Goal: Task Accomplishment & Management: Manage account settings

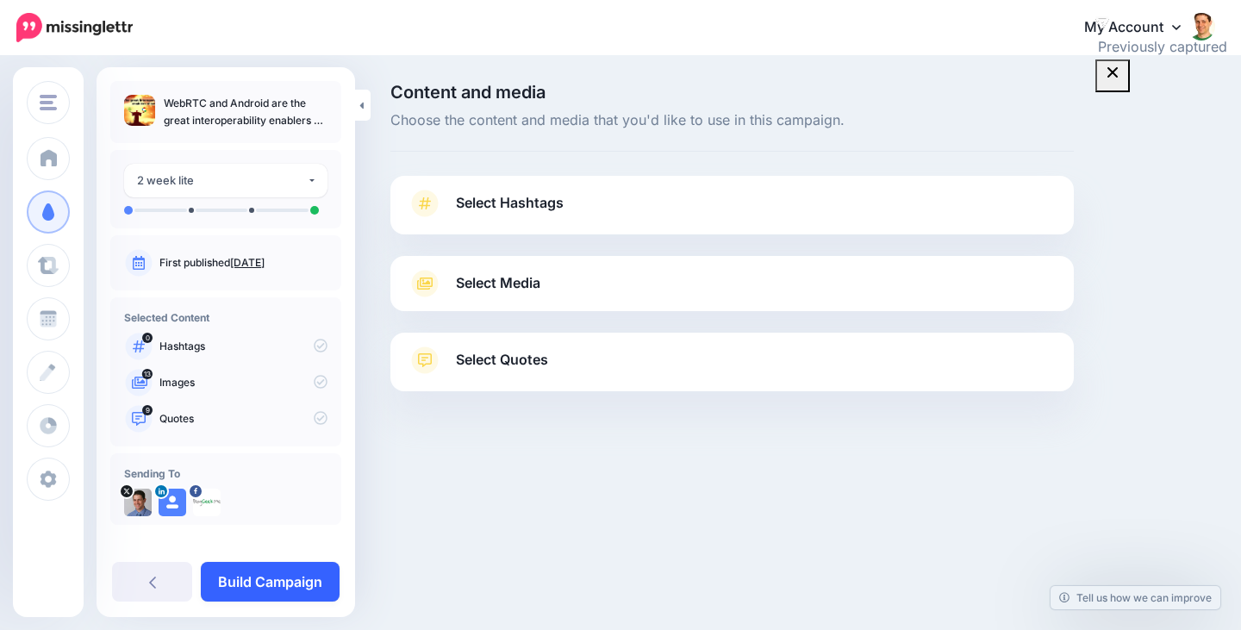
click at [271, 576] on link "Build Campaign" at bounding box center [270, 582] width 139 height 40
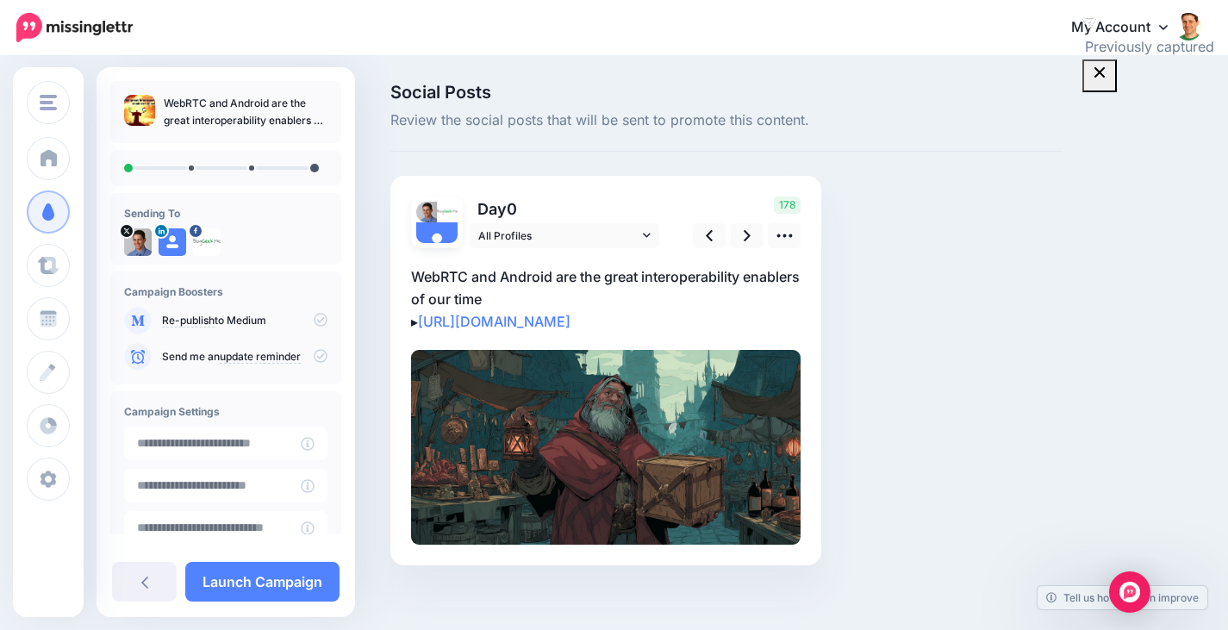
scroll to position [13, 0]
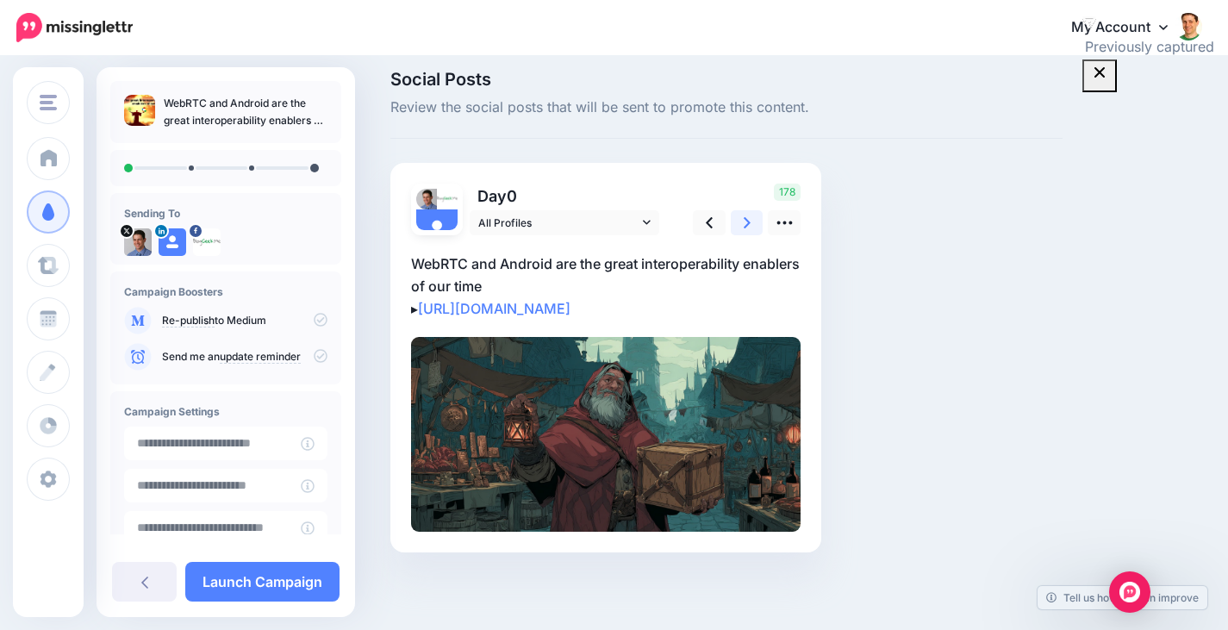
click at [746, 225] on icon at bounding box center [747, 222] width 7 height 11
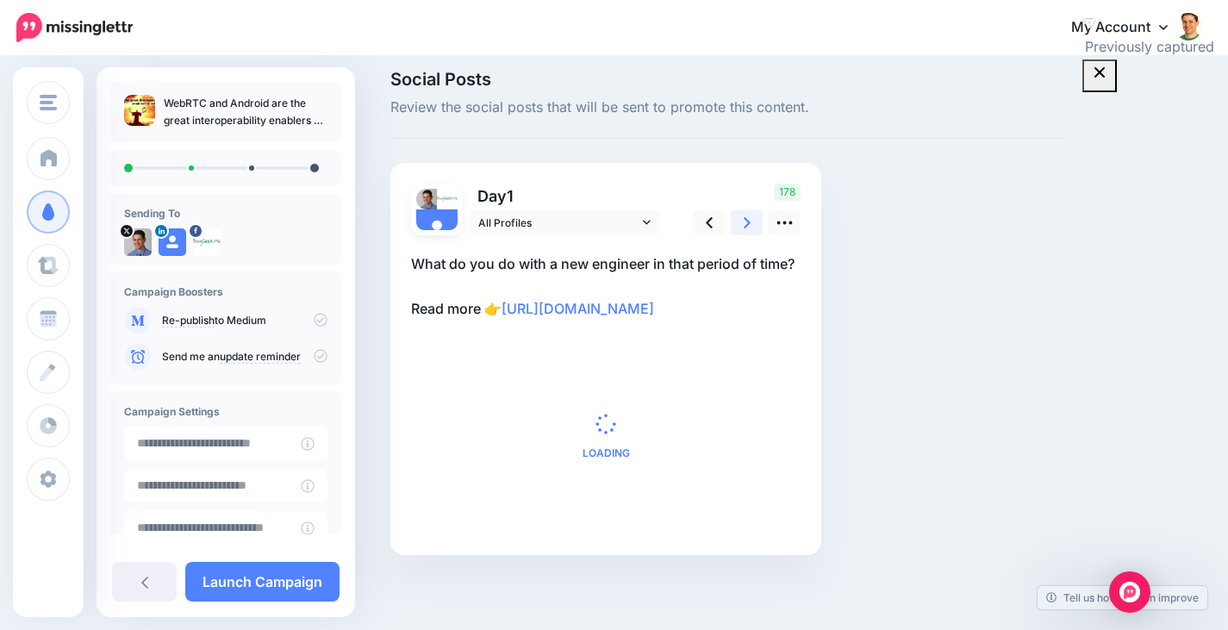
scroll to position [0, 0]
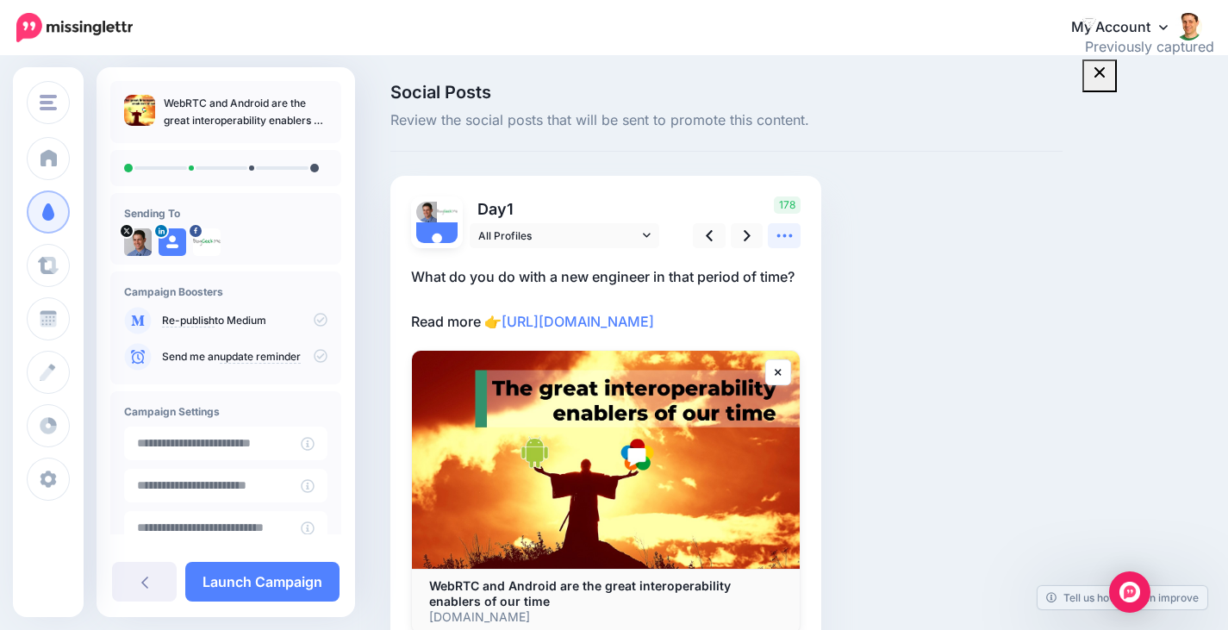
click at [790, 245] on icon at bounding box center [785, 236] width 18 height 18
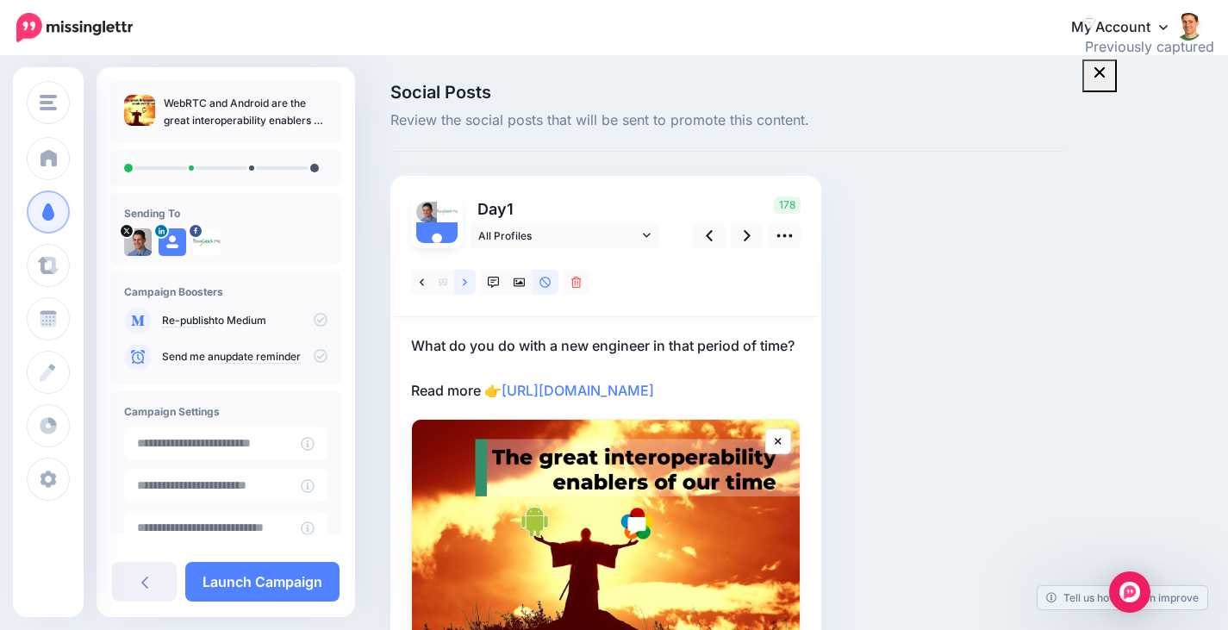
click at [469, 278] on link at bounding box center [465, 282] width 22 height 25
click at [416, 283] on link at bounding box center [422, 282] width 22 height 25
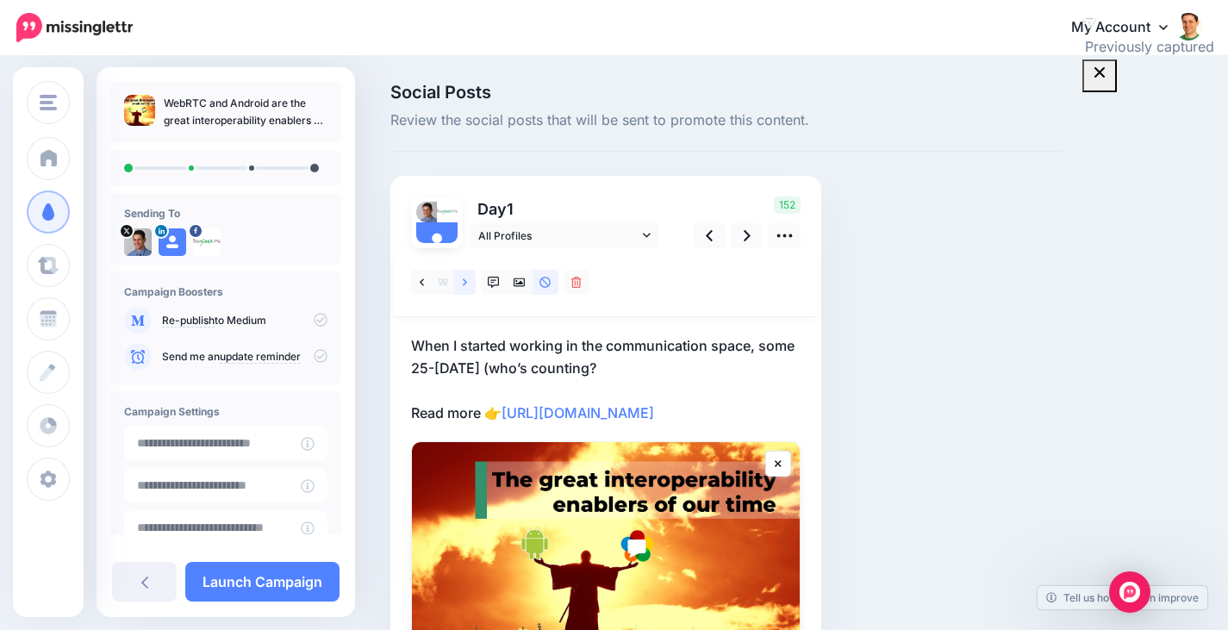
click at [473, 277] on link at bounding box center [465, 282] width 22 height 25
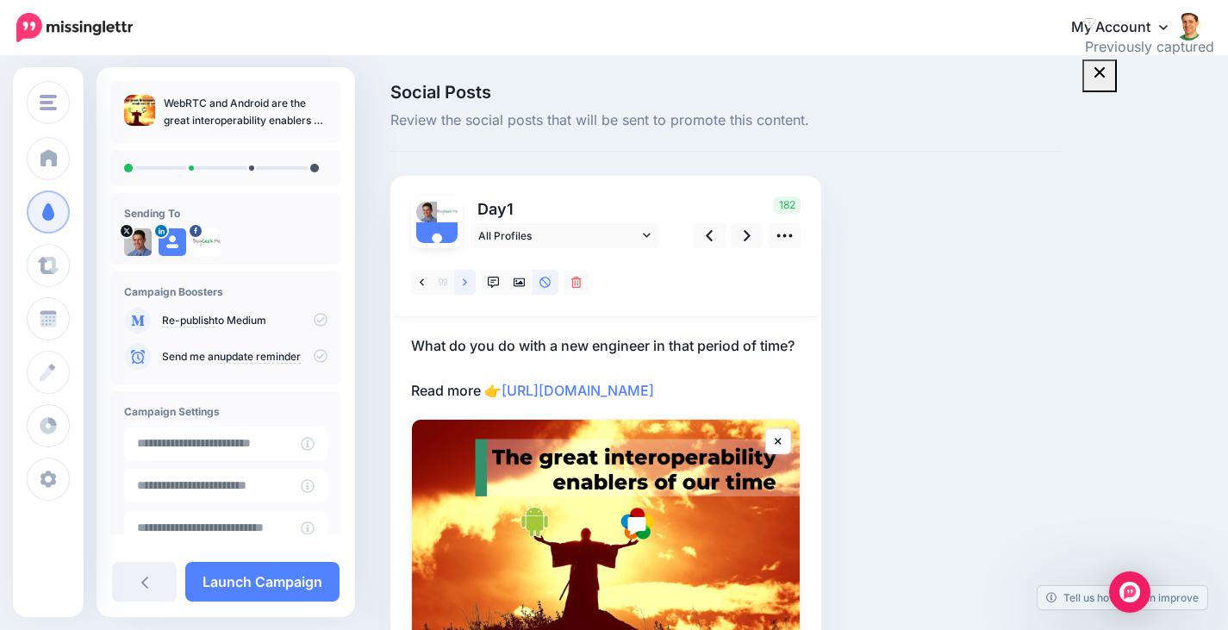
click at [473, 277] on link at bounding box center [465, 282] width 22 height 25
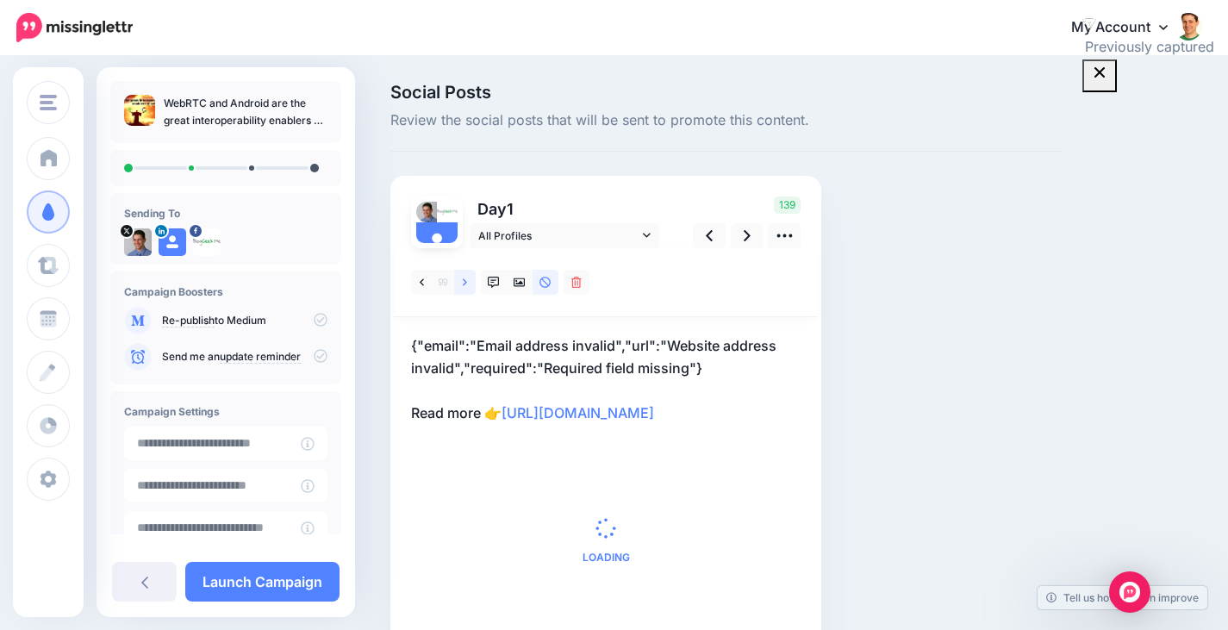
click at [473, 277] on link at bounding box center [465, 282] width 22 height 25
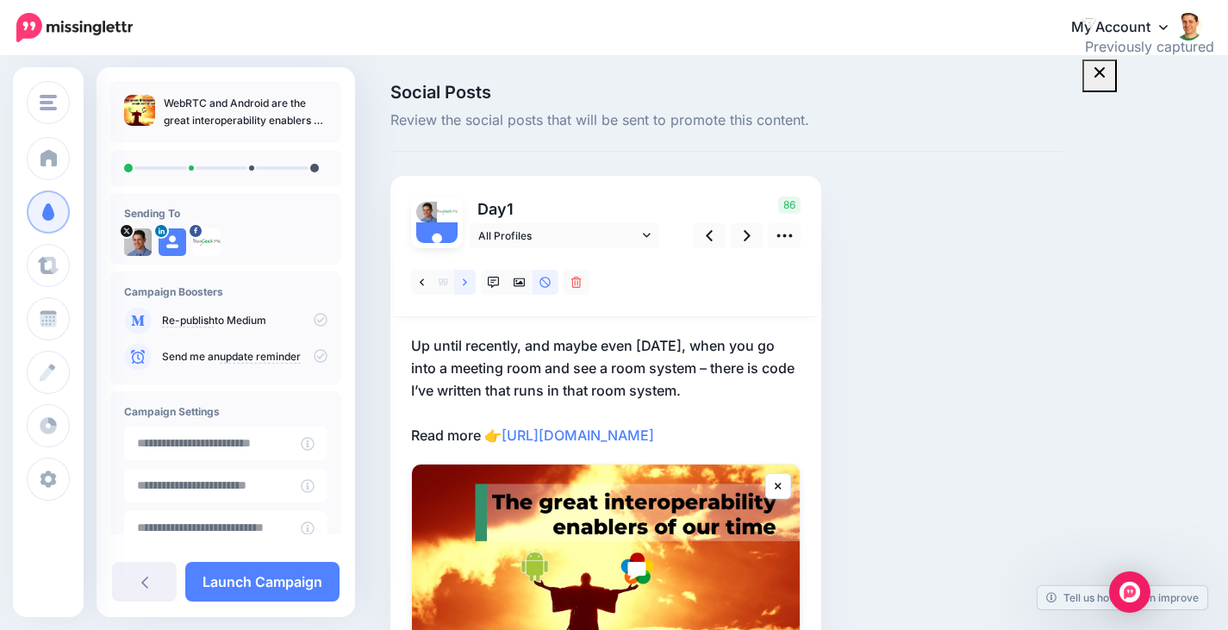
click at [473, 277] on link at bounding box center [465, 282] width 22 height 25
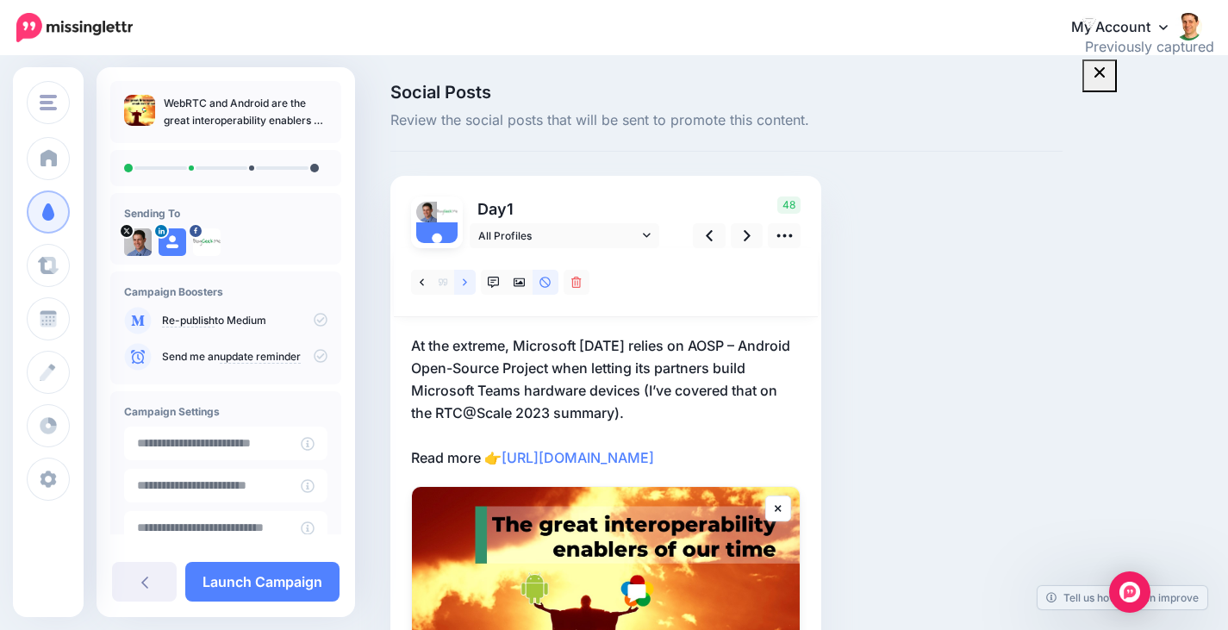
click at [459, 276] on link at bounding box center [465, 282] width 22 height 25
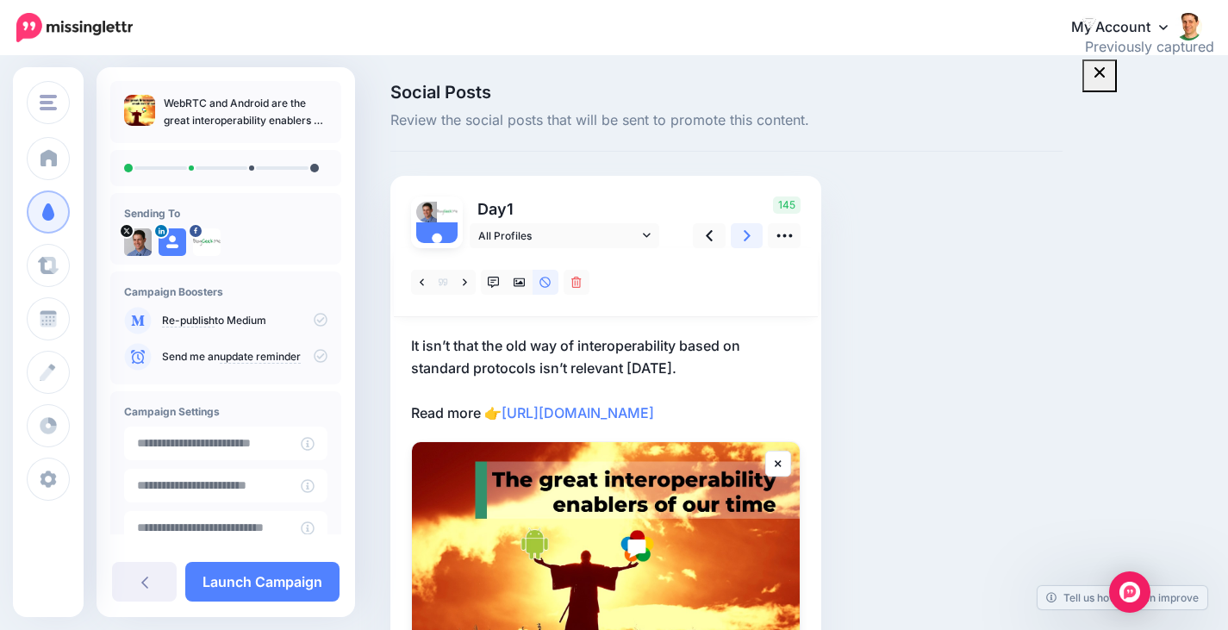
click at [758, 237] on link at bounding box center [747, 235] width 33 height 25
click at [464, 277] on icon at bounding box center [465, 283] width 4 height 12
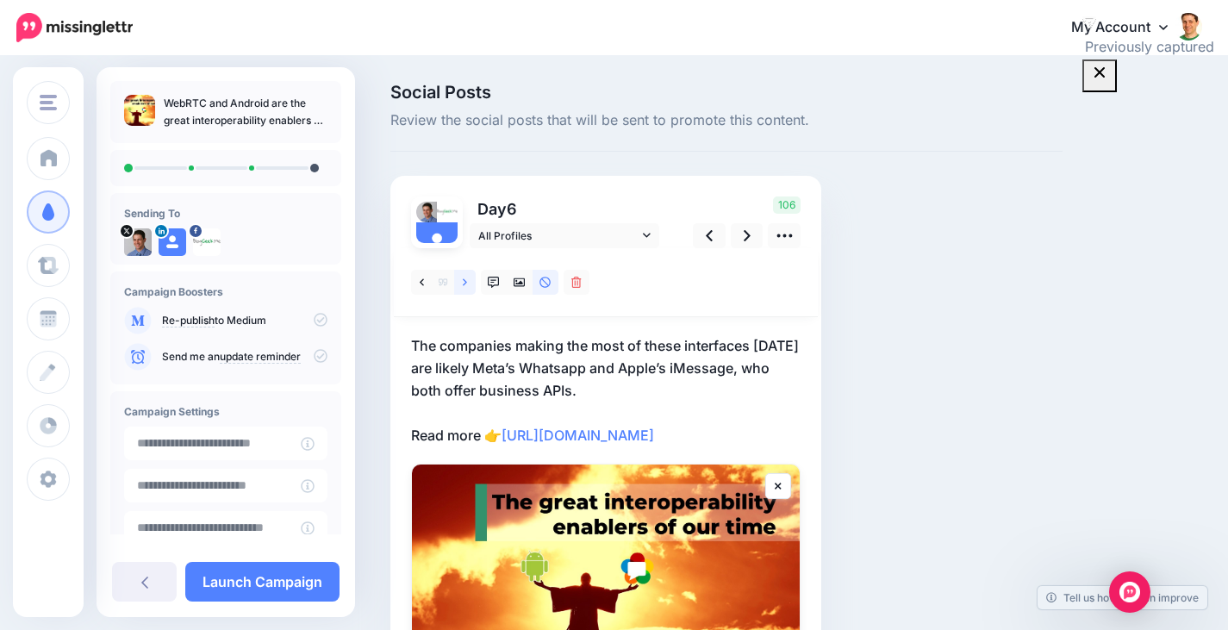
click at [464, 277] on icon at bounding box center [465, 283] width 4 height 12
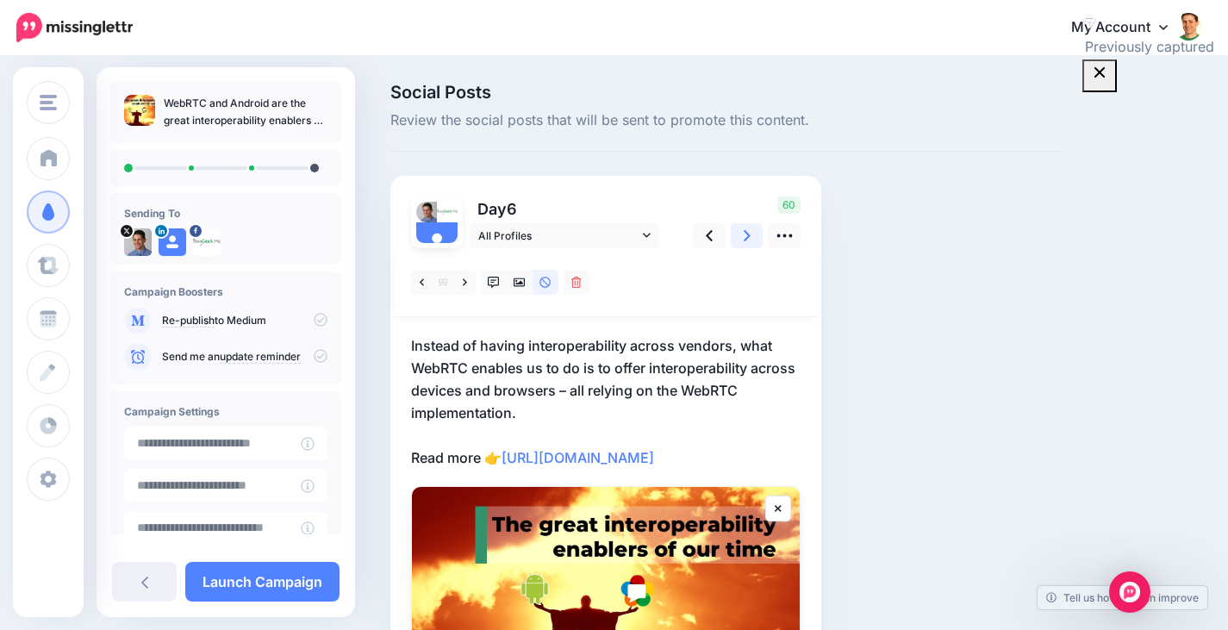
click at [739, 226] on link at bounding box center [747, 235] width 33 height 25
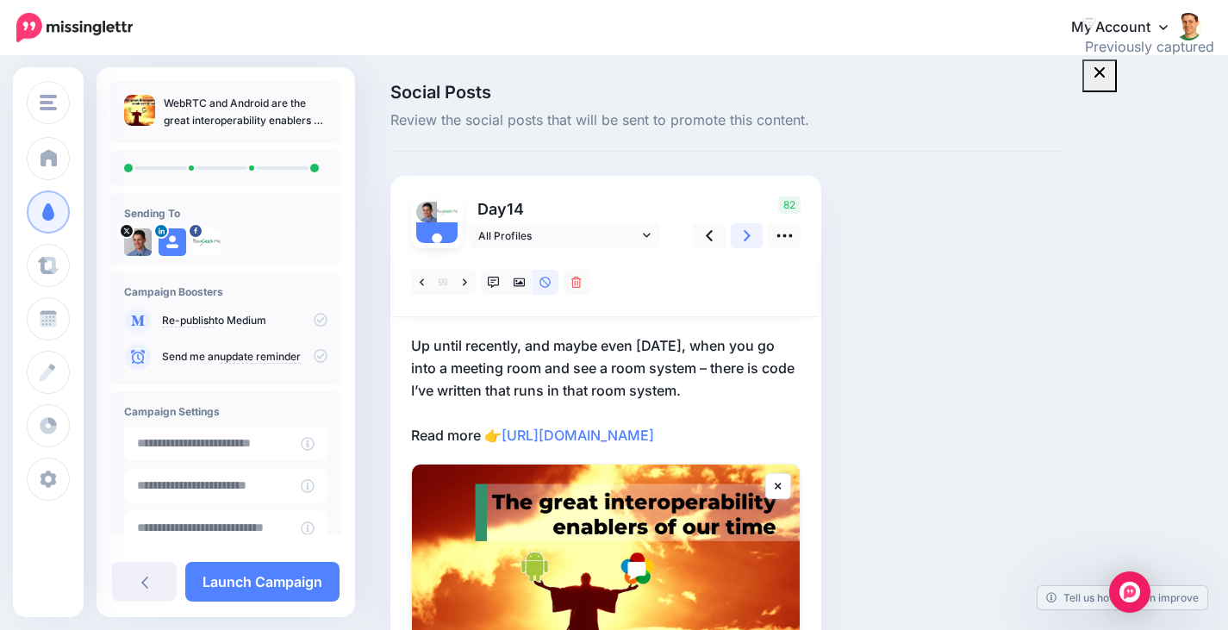
click at [739, 226] on link at bounding box center [747, 235] width 33 height 25
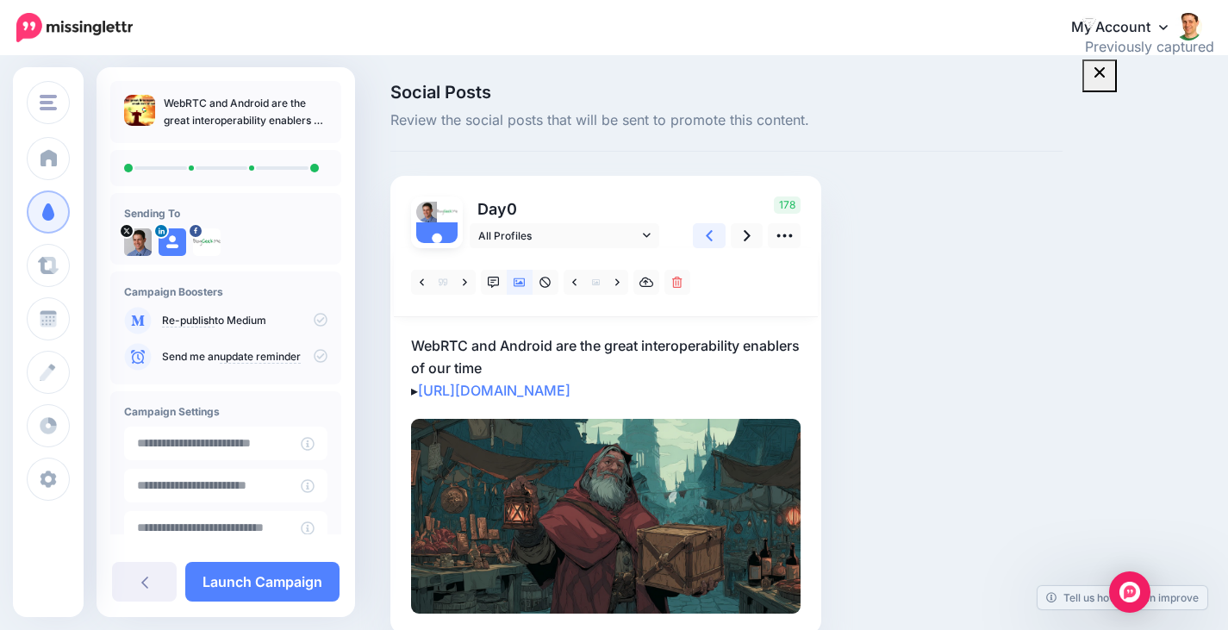
click at [710, 233] on icon at bounding box center [709, 235] width 7 height 11
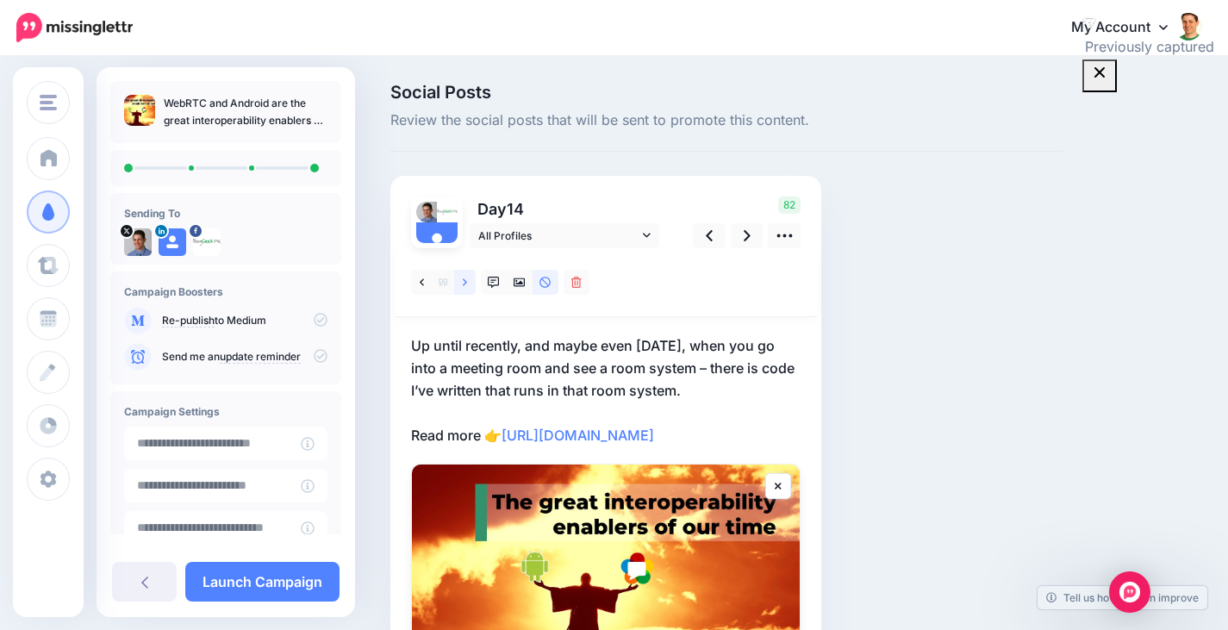
click at [459, 280] on link at bounding box center [465, 282] width 22 height 25
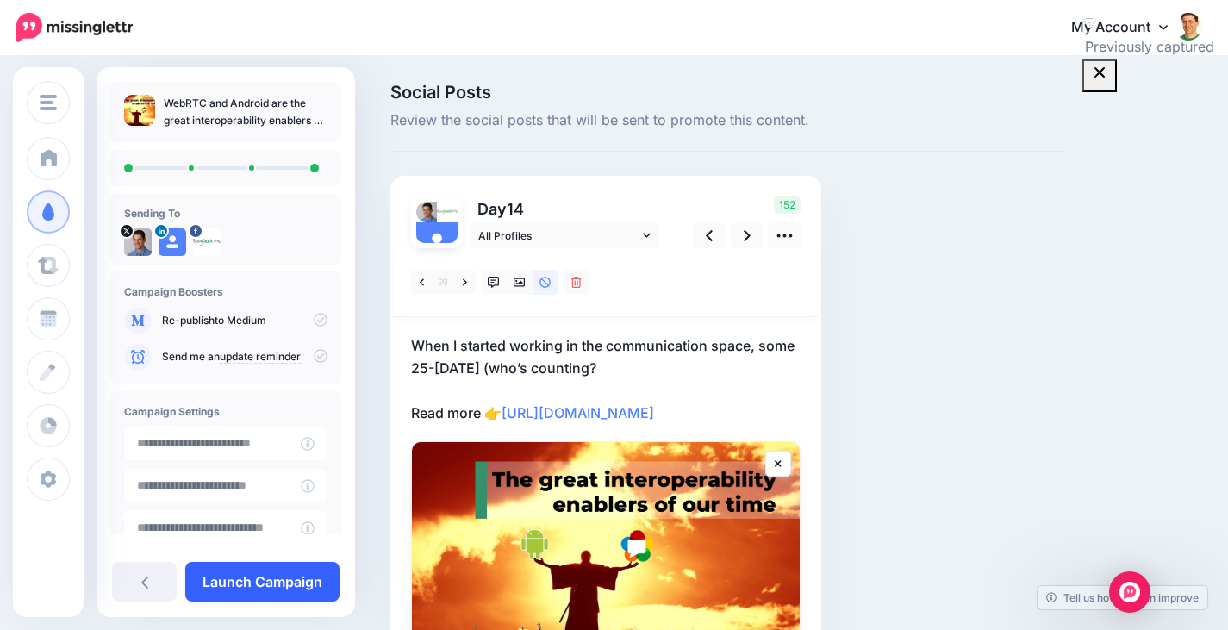
click at [253, 578] on link "Launch Campaign" at bounding box center [262, 582] width 154 height 40
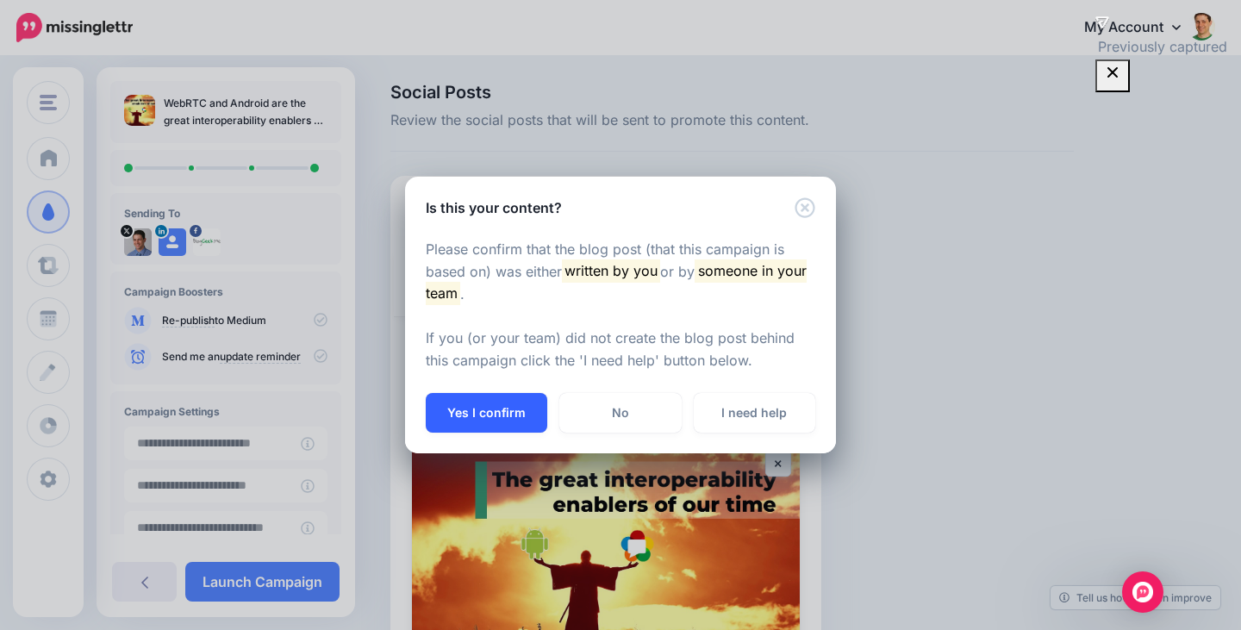
click at [501, 395] on button "Yes I confirm" at bounding box center [487, 413] width 122 height 40
